Goal: Check status: Check status

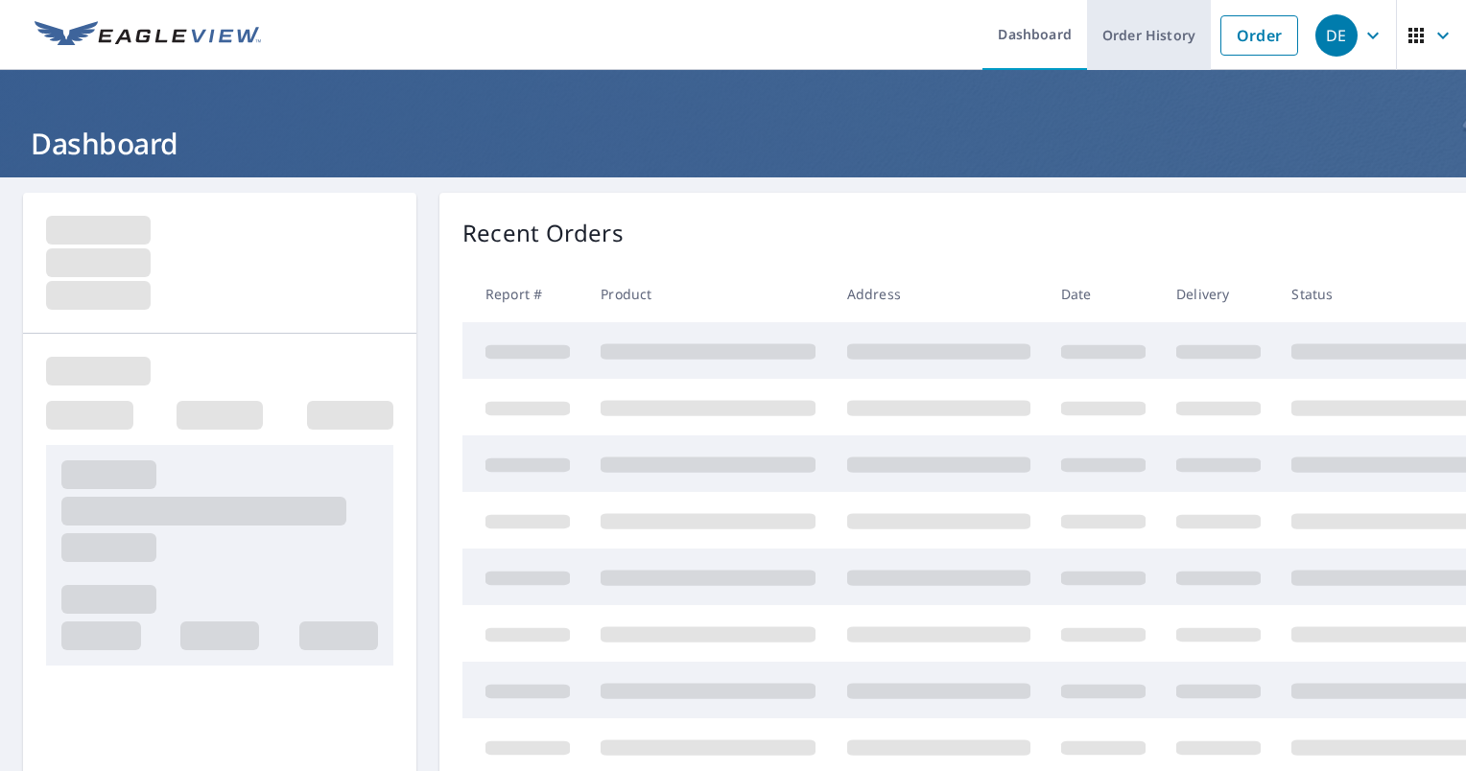
click at [1145, 44] on link "Order History" at bounding box center [1149, 35] width 124 height 70
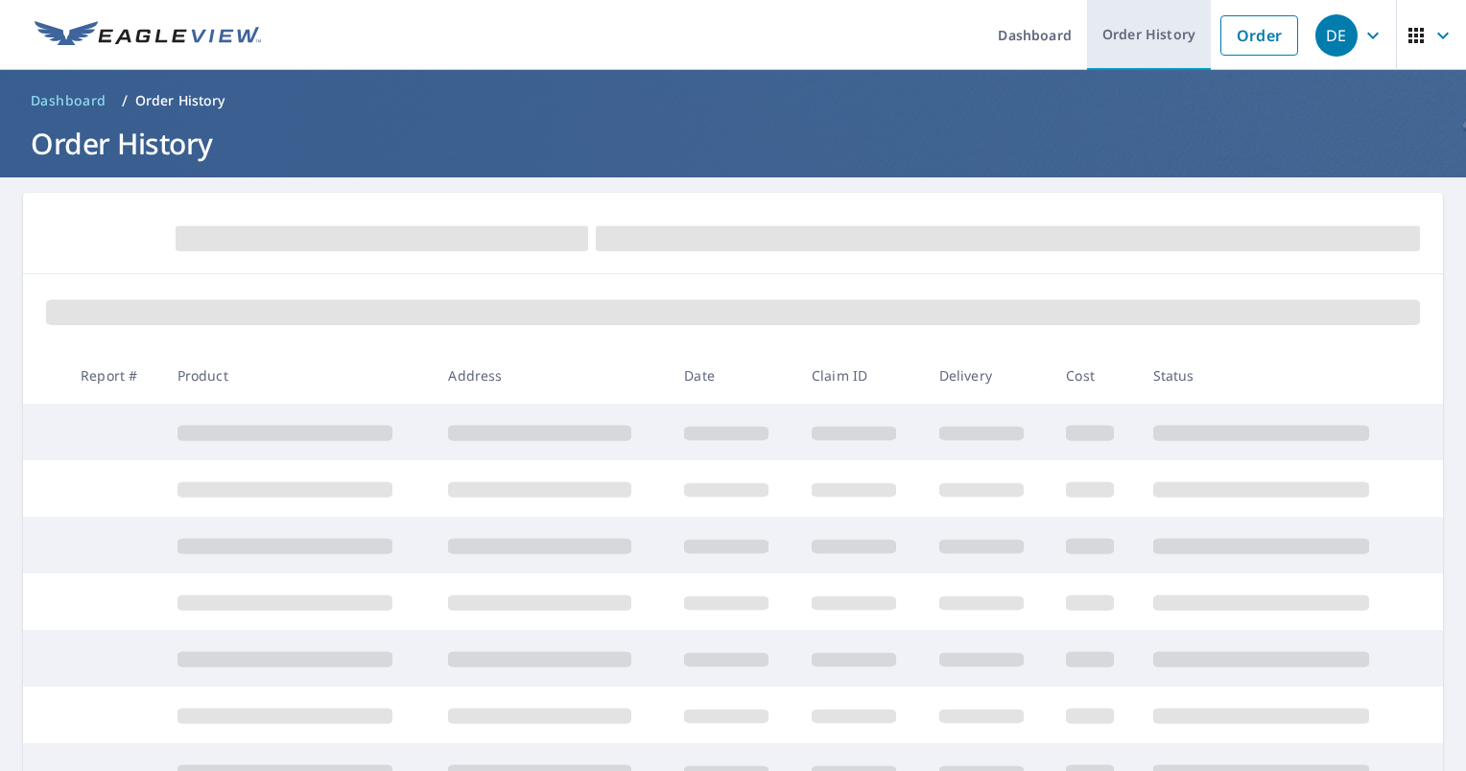
click at [1117, 35] on link "Order History" at bounding box center [1149, 35] width 124 height 70
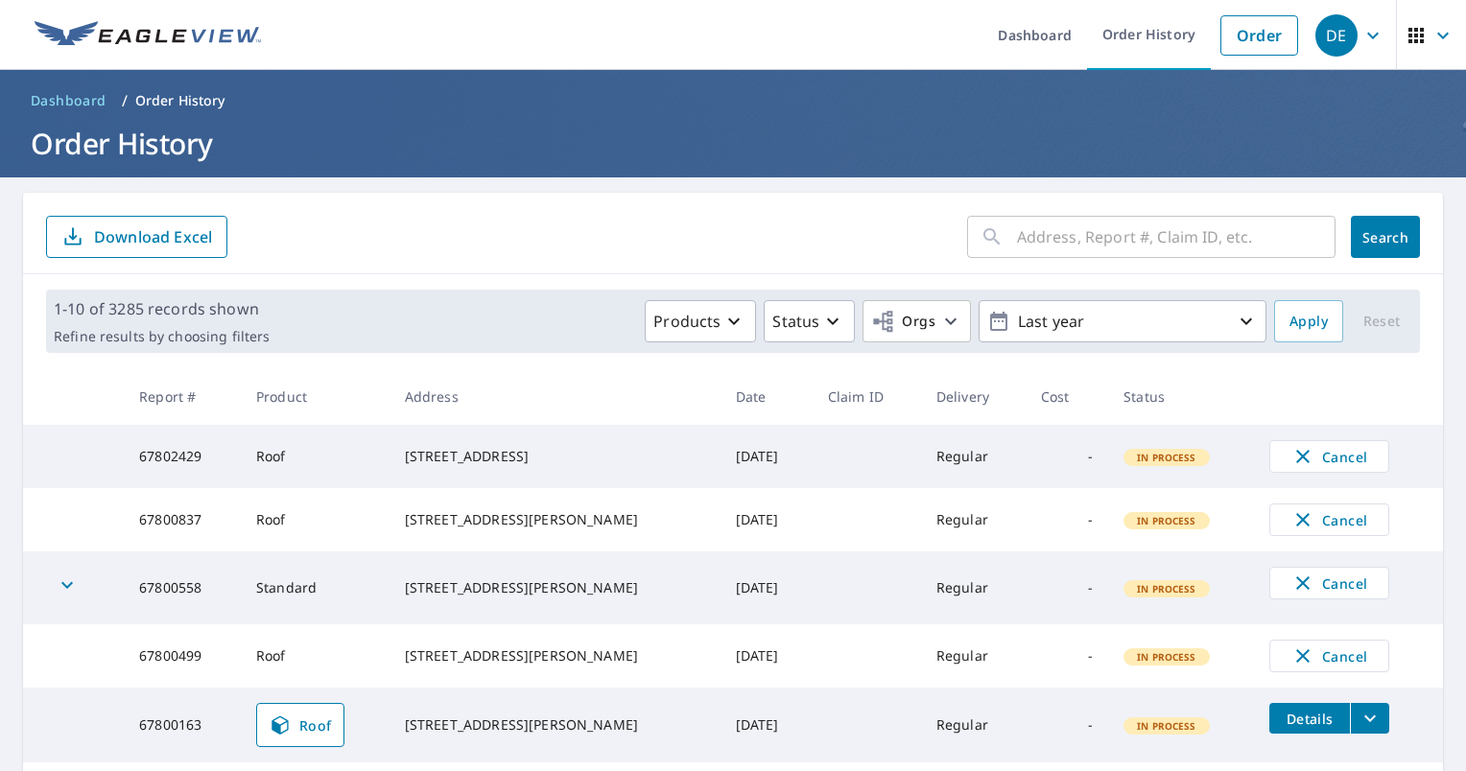
click at [1138, 249] on input "text" at bounding box center [1176, 237] width 318 height 54
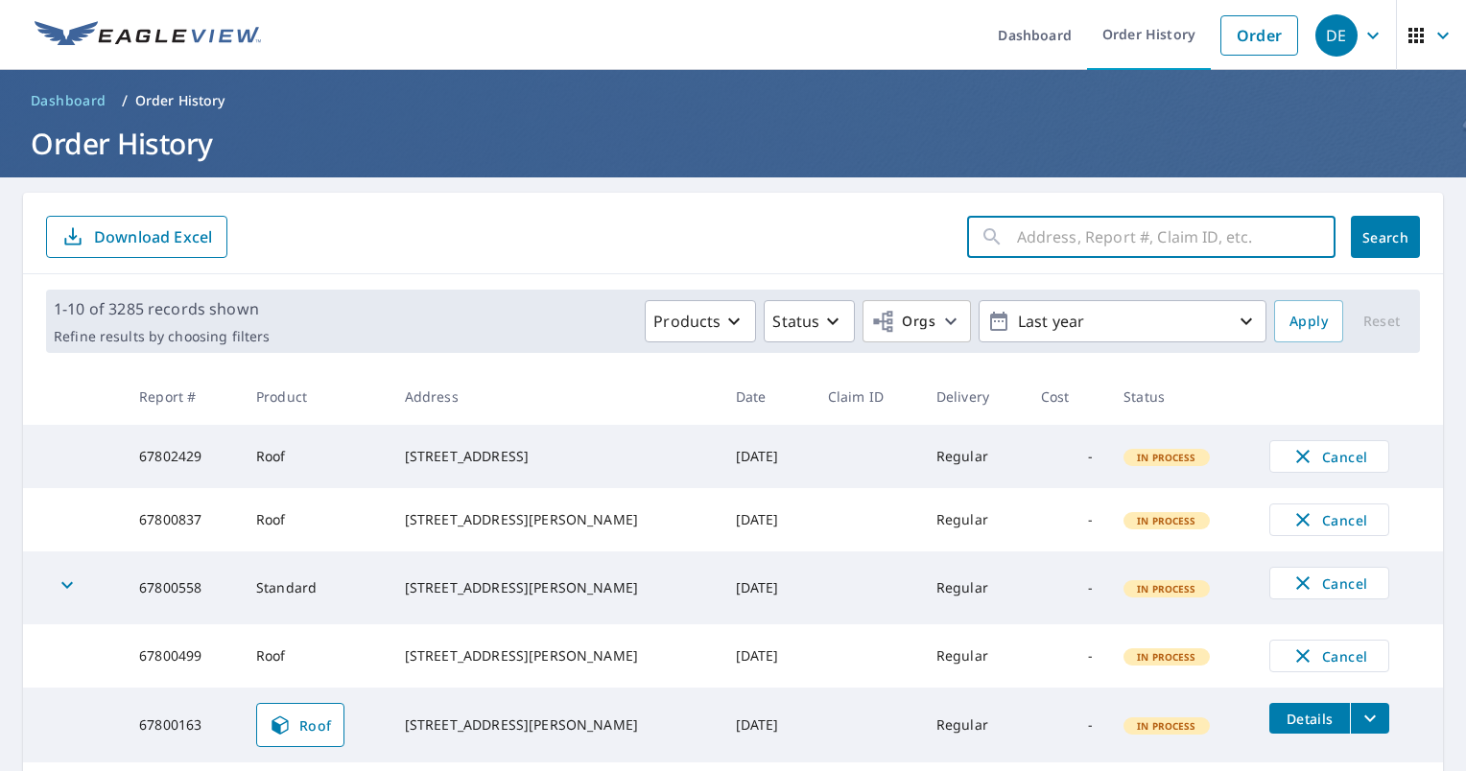
paste input "[STREET_ADDRESS][PERSON_NAME]"
type input "[STREET_ADDRESS][PERSON_NAME]"
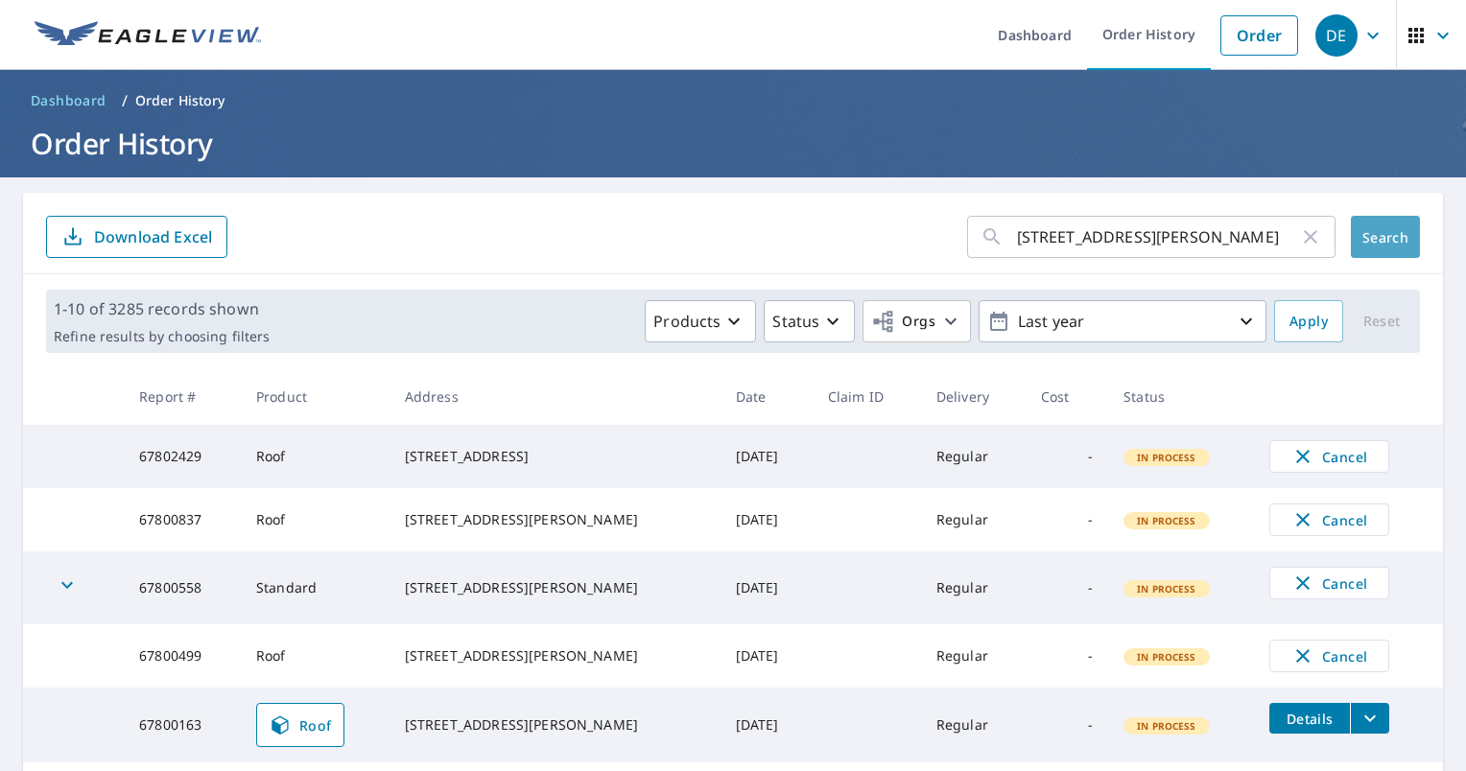
click at [1383, 244] on span "Search" at bounding box center [1385, 237] width 38 height 18
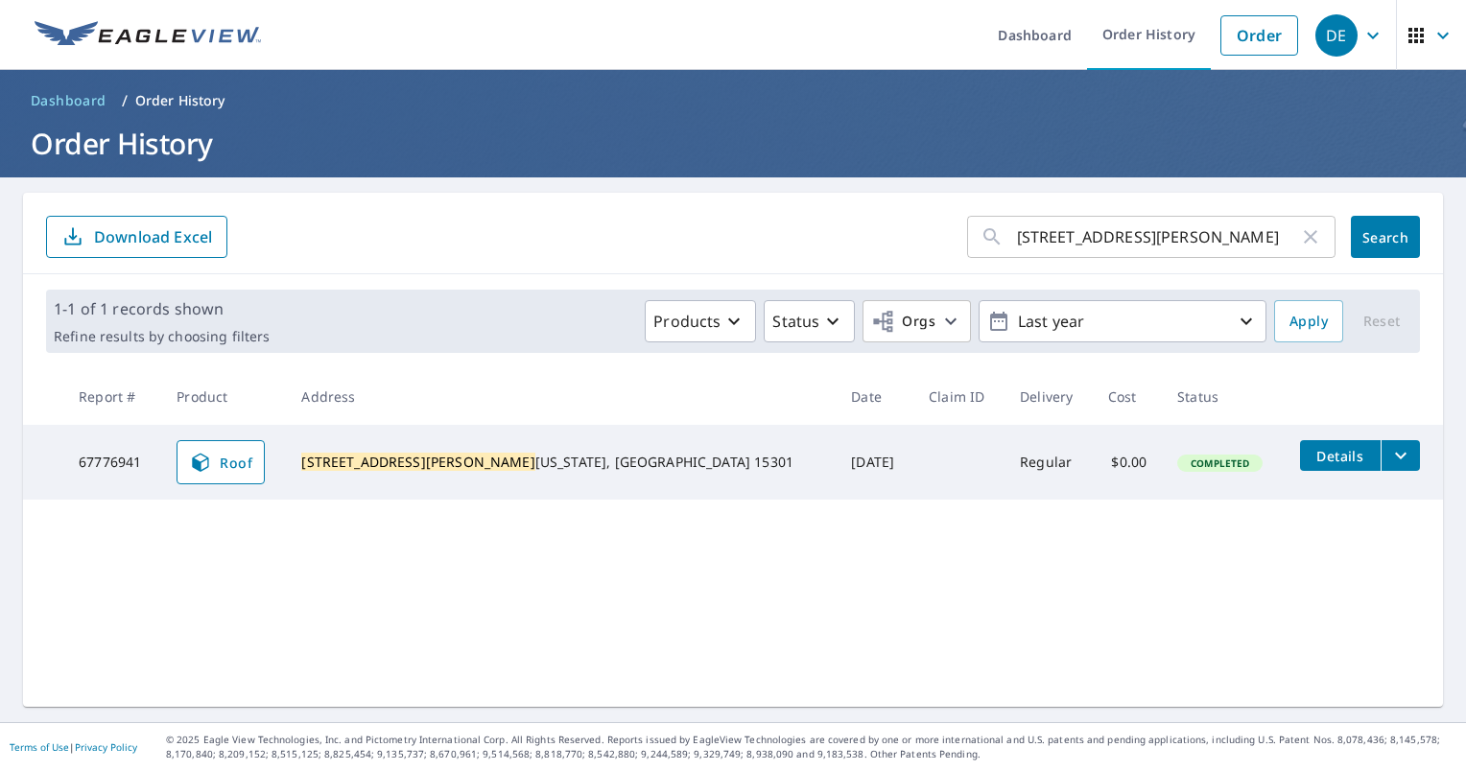
click at [821, 323] on icon "button" at bounding box center [832, 321] width 23 height 23
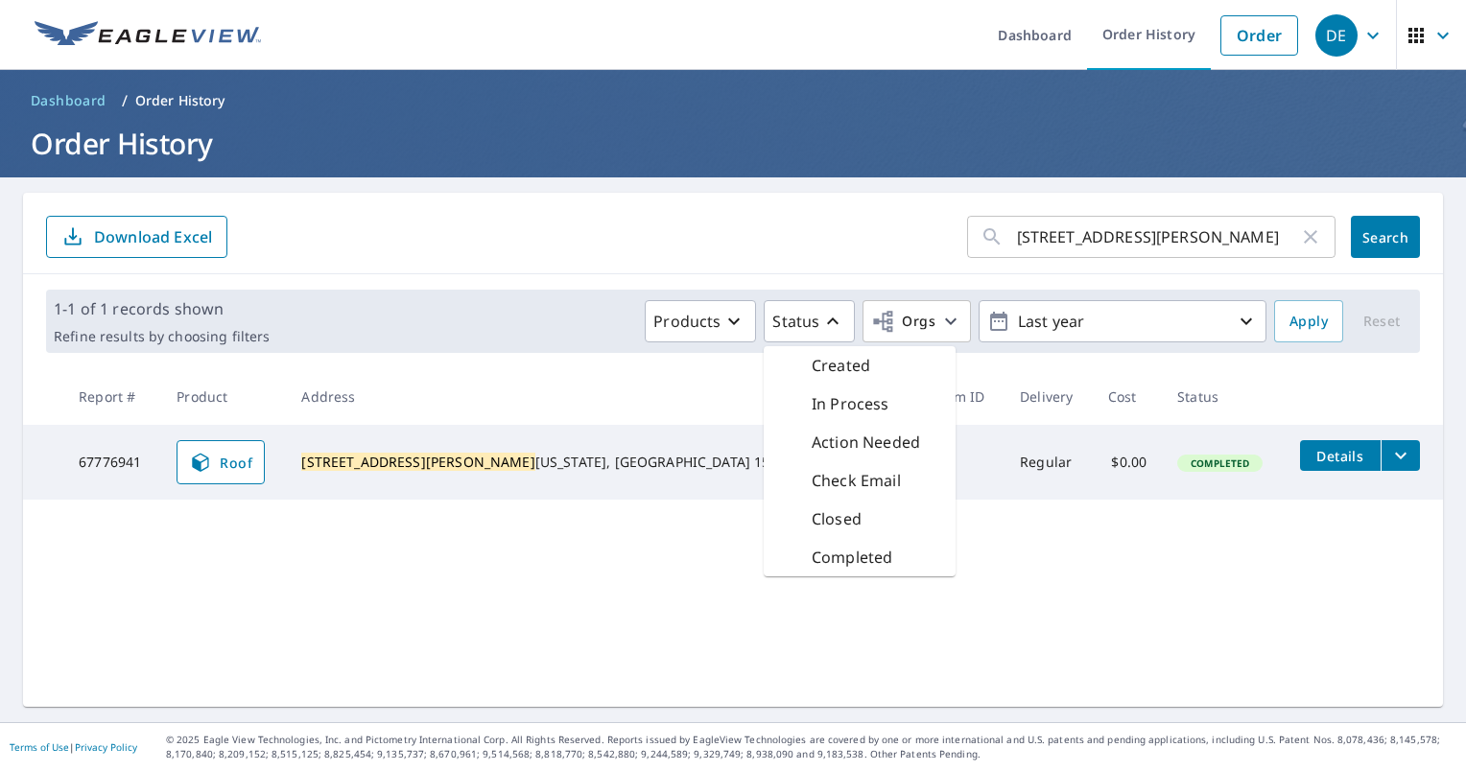
click at [426, 639] on div "[STREET_ADDRESS][PERSON_NAME] ​ Search Download Excel 1-1 of 1 records shown Re…" at bounding box center [733, 450] width 1420 height 514
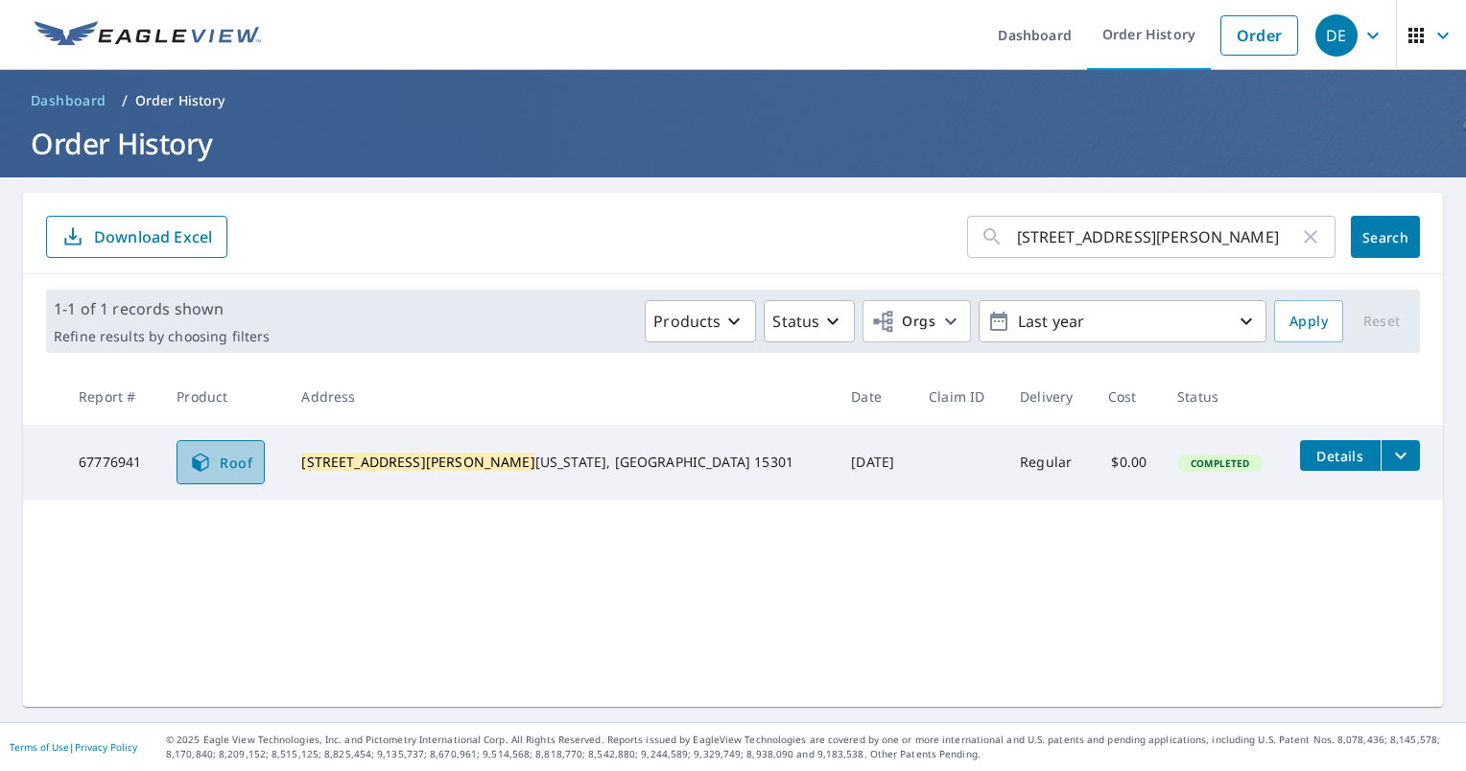
click at [265, 443] on link "Roof" at bounding box center [220, 462] width 88 height 44
